Goal: Task Accomplishment & Management: Complete application form

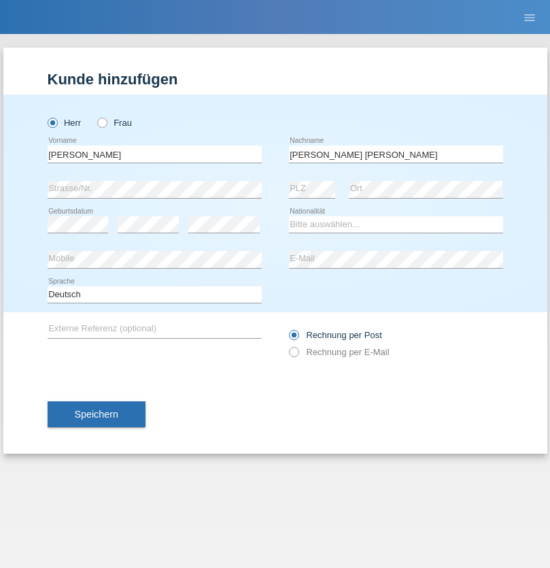
type input "[PERSON_NAME] [PERSON_NAME]"
select select "PT"
select select "C"
select select "22"
select select "02"
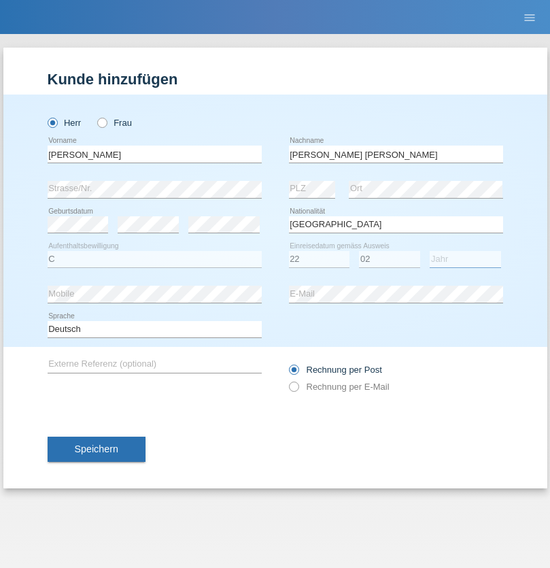
select select "2006"
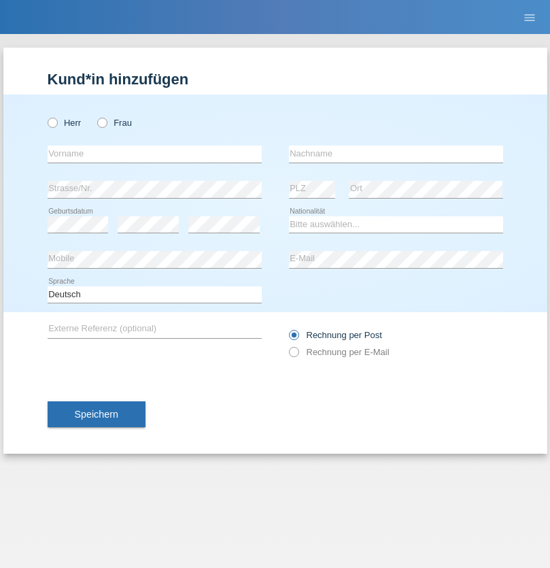
radio input "true"
click at [154, 154] on input "text" at bounding box center [155, 154] width 214 height 17
type input "pakchunli@outlook.com"
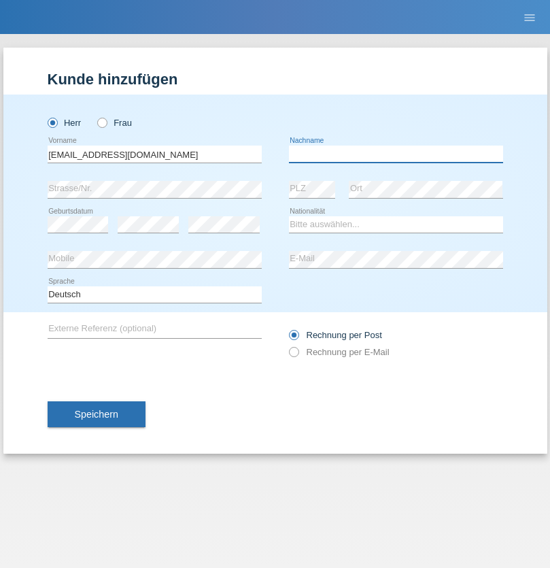
click at [396, 154] on input "text" at bounding box center [396, 154] width 214 height 17
type input "Li"
select select "TO"
select select "C"
select select "01"
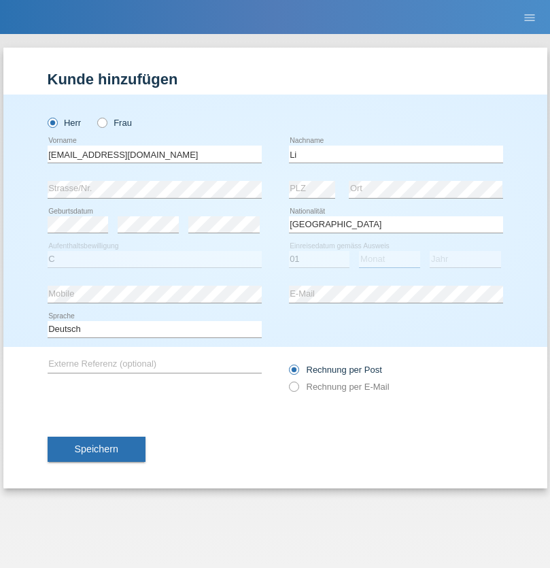
select select "01"
select select "1996"
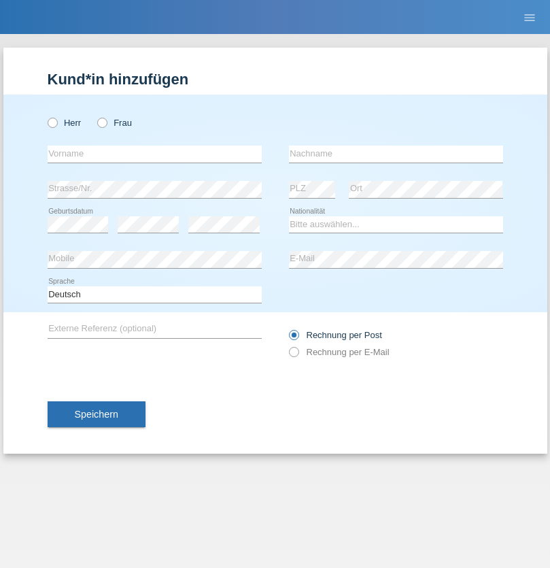
radio input "true"
click at [154, 154] on input "text" at bounding box center [155, 154] width 214 height 17
type input "[PERSON_NAME]"
click at [396, 154] on input "text" at bounding box center [396, 154] width 214 height 17
type input "Farner"
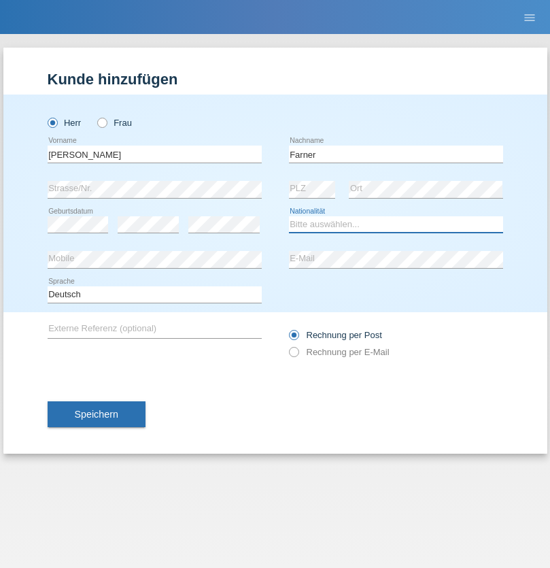
select select "CH"
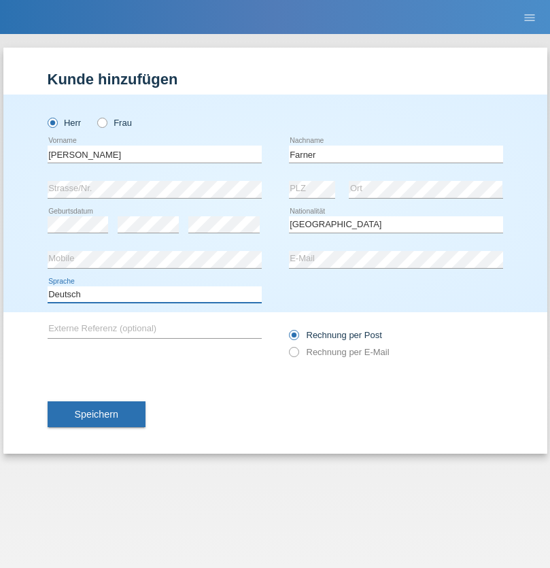
select select "en"
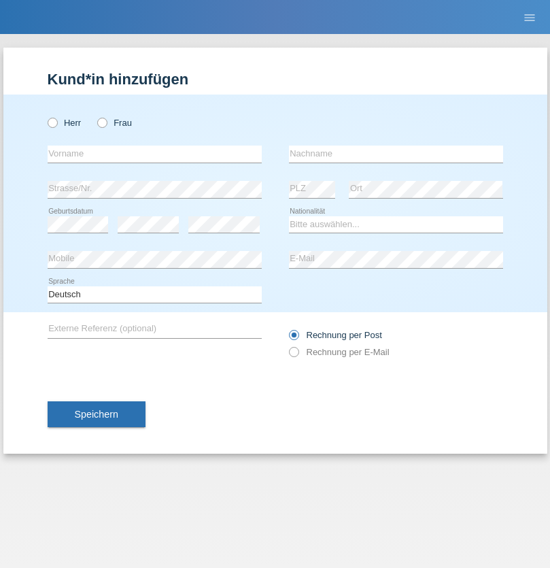
radio input "true"
select select "NL"
select select "C"
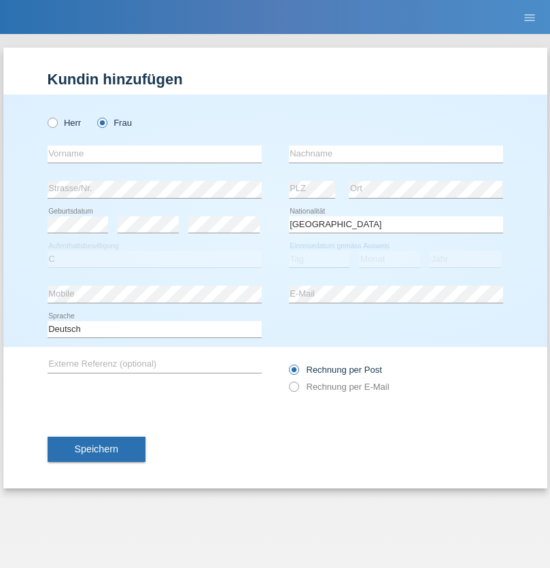
select select "01"
select select "2021"
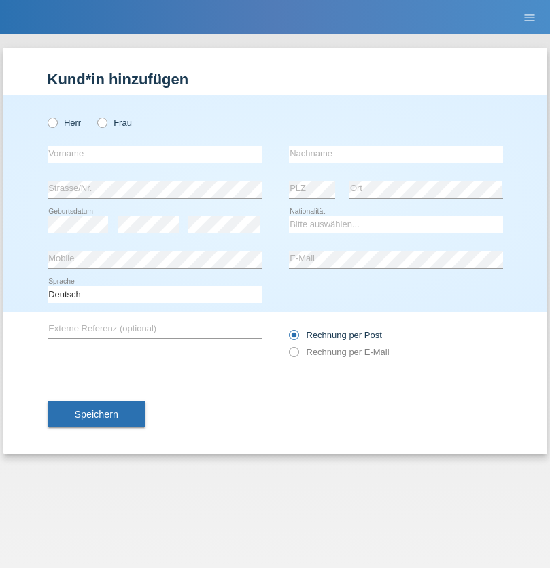
radio input "true"
click at [154, 154] on input "text" at bounding box center [155, 154] width 214 height 17
type input "David"
click at [396, 154] on input "text" at bounding box center [396, 154] width 214 height 17
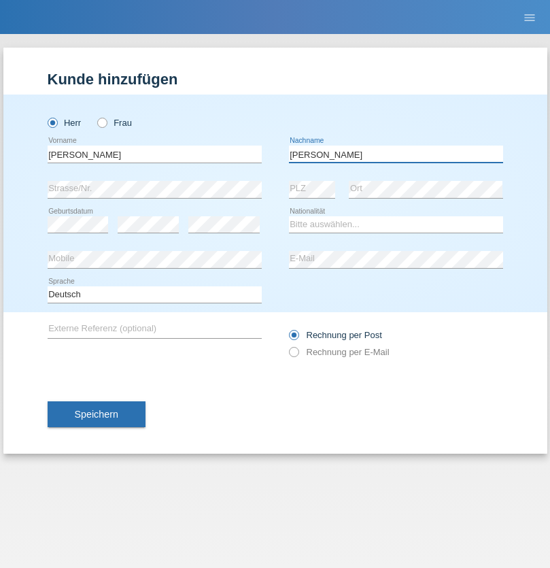
type input "Amaral"
select select "PT"
select select "C"
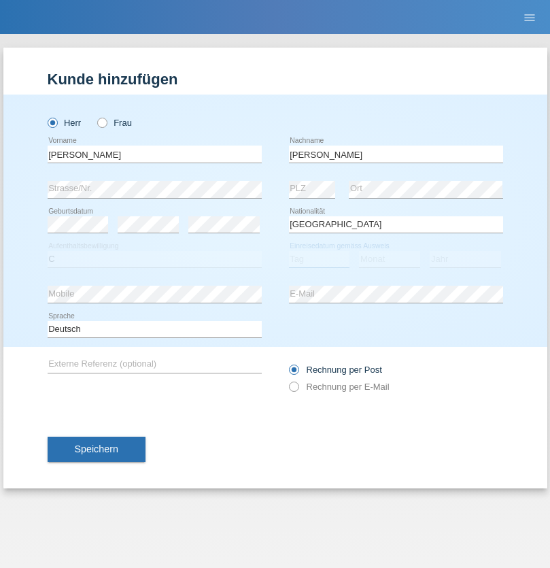
select select "06"
select select "07"
select select "2019"
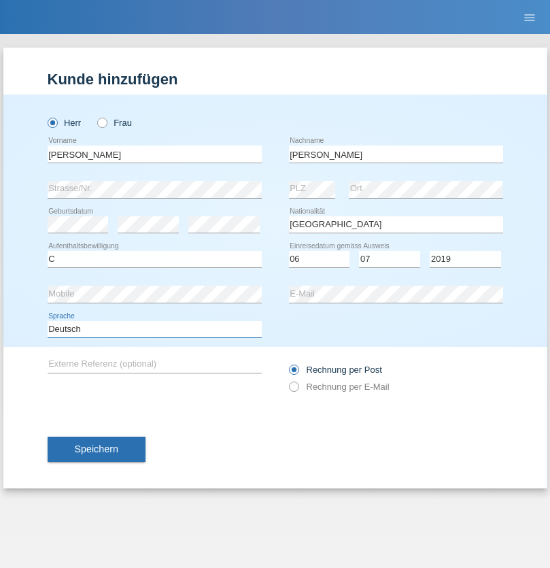
select select "en"
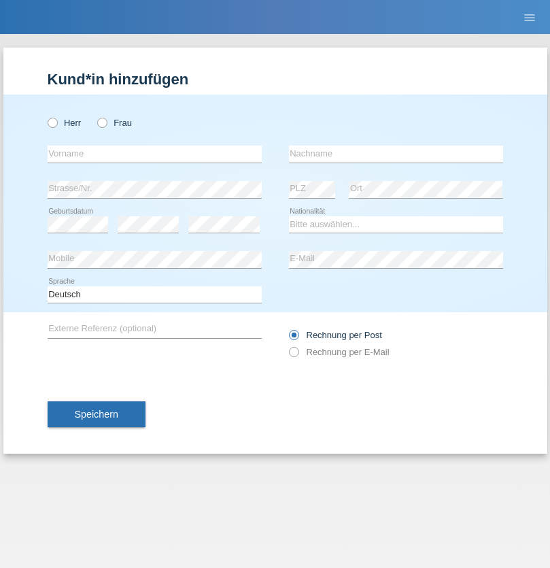
radio input "true"
click at [154, 154] on input "text" at bounding box center [155, 154] width 214 height 17
type input "tim"
click at [396, 154] on input "text" at bounding box center [396, 154] width 214 height 17
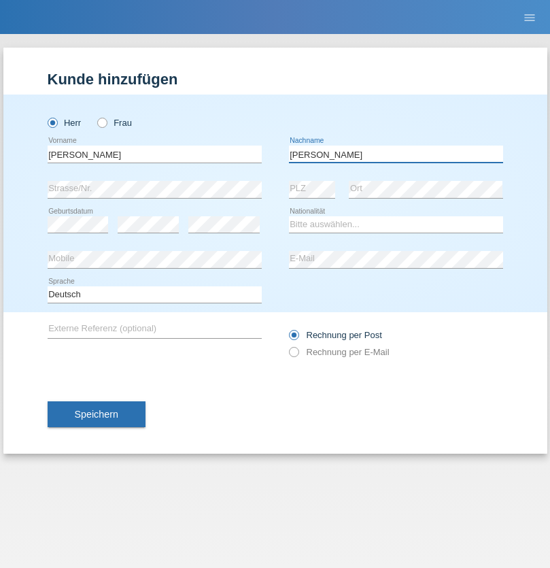
type input "Krüger"
select select "DE"
select select "C"
select select "05"
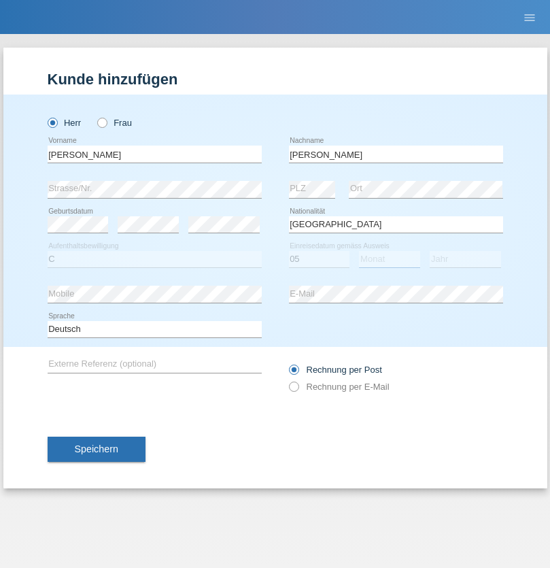
select select "04"
select select "2021"
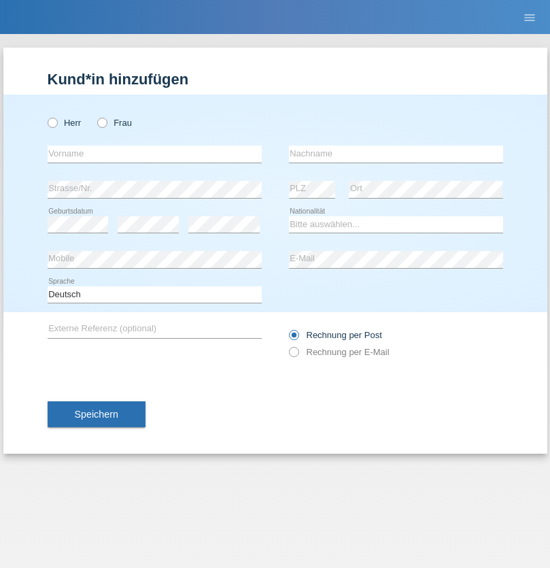
radio input "true"
click at [154, 154] on input "text" at bounding box center [155, 154] width 214 height 17
type input "[PERSON_NAME]"
click at [396, 154] on input "text" at bounding box center [396, 154] width 214 height 17
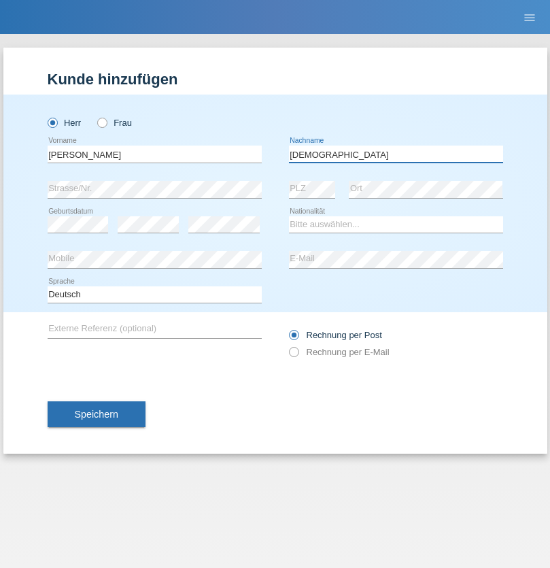
type input "[DEMOGRAPHIC_DATA]"
select select "CH"
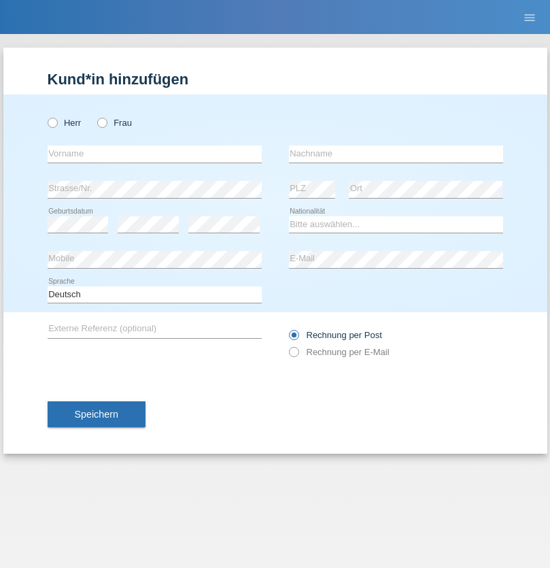
radio input "true"
click at [154, 154] on input "text" at bounding box center [155, 154] width 214 height 17
type input "agnertina"
click at [396, 154] on input "text" at bounding box center [396, 154] width 214 height 17
type input "noshaj"
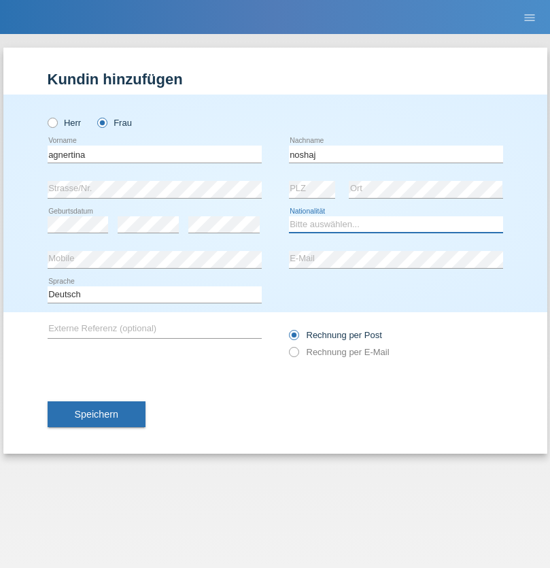
select select "NL"
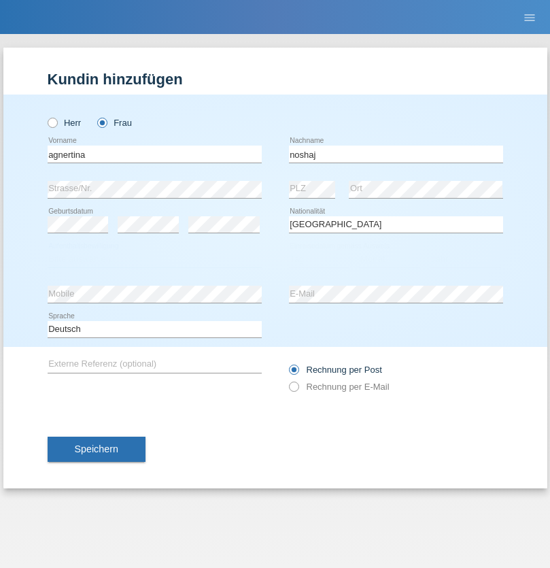
select select "C"
select select "01"
select select "08"
select select "2021"
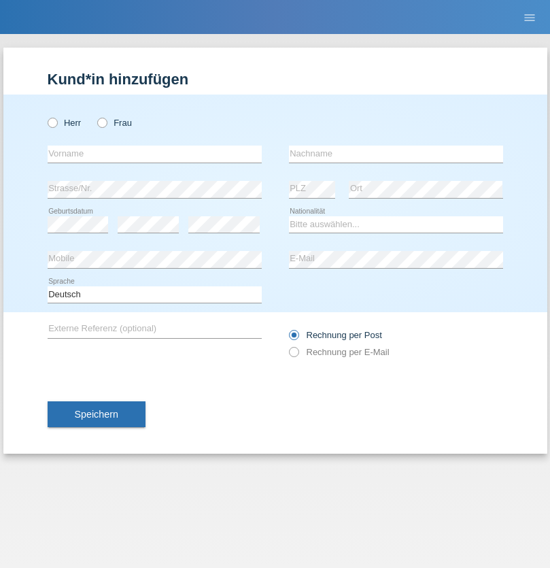
radio input "true"
click at [154, 154] on input "text" at bounding box center [155, 154] width 214 height 17
type input "[PERSON_NAME]"
click at [396, 154] on input "text" at bounding box center [396, 154] width 214 height 17
type input "Pinzo"
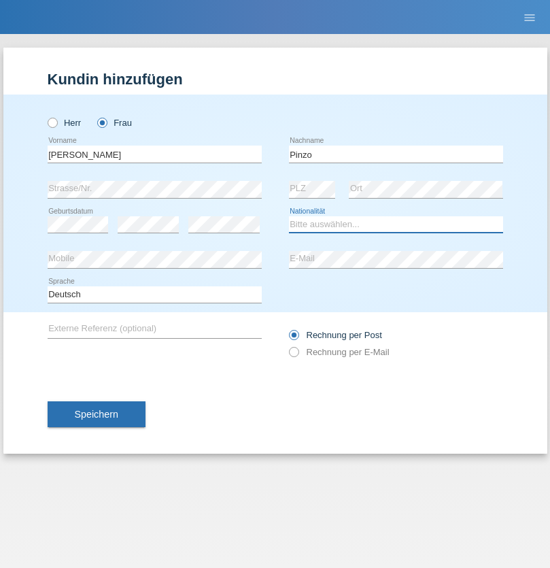
select select "CH"
radio input "true"
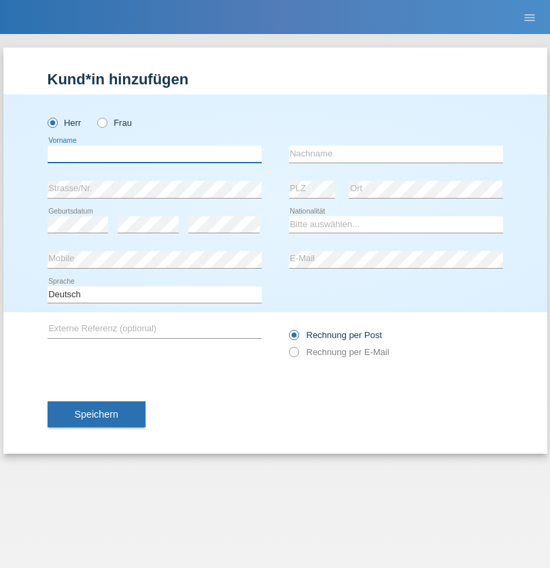
click at [154, 154] on input "text" at bounding box center [155, 154] width 214 height 17
type input "ali"
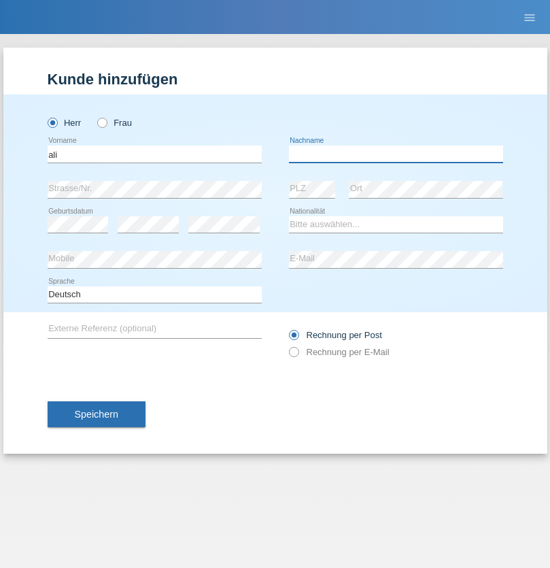
click at [396, 154] on input "text" at bounding box center [396, 154] width 214 height 17
type input "Amini"
select select "AF"
select select "C"
select select "18"
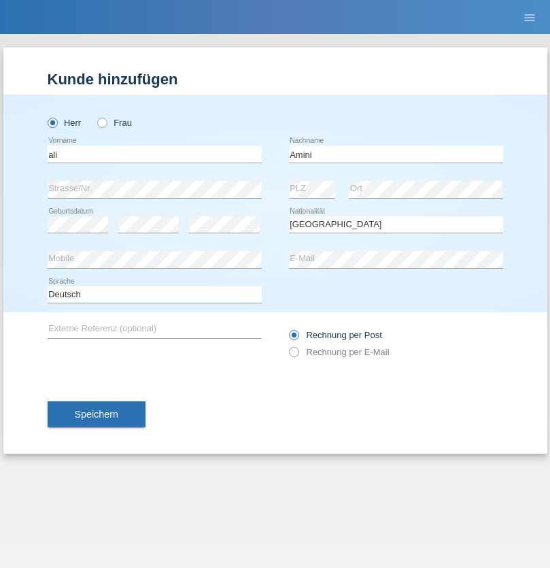
select select "08"
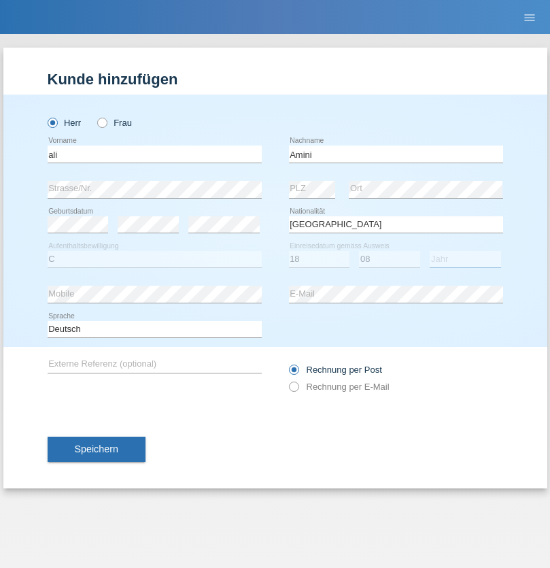
select select "2015"
